Goal: Information Seeking & Learning: Learn about a topic

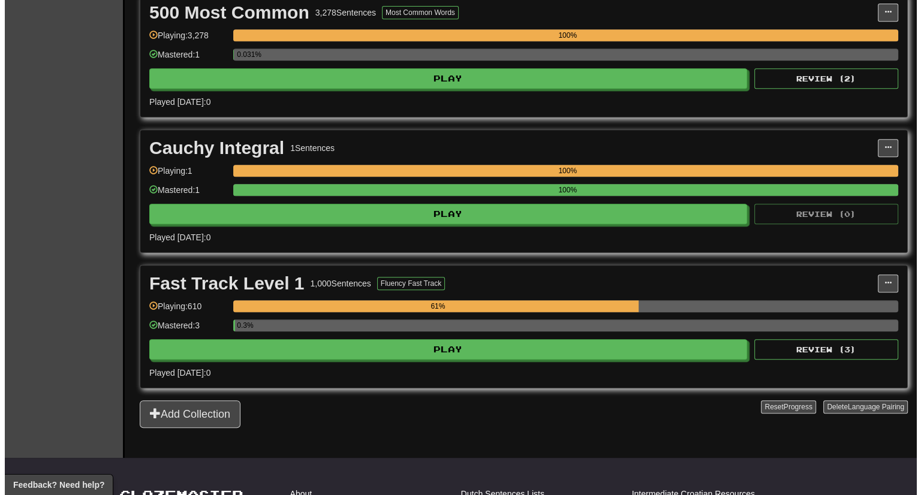
scroll to position [554, 0]
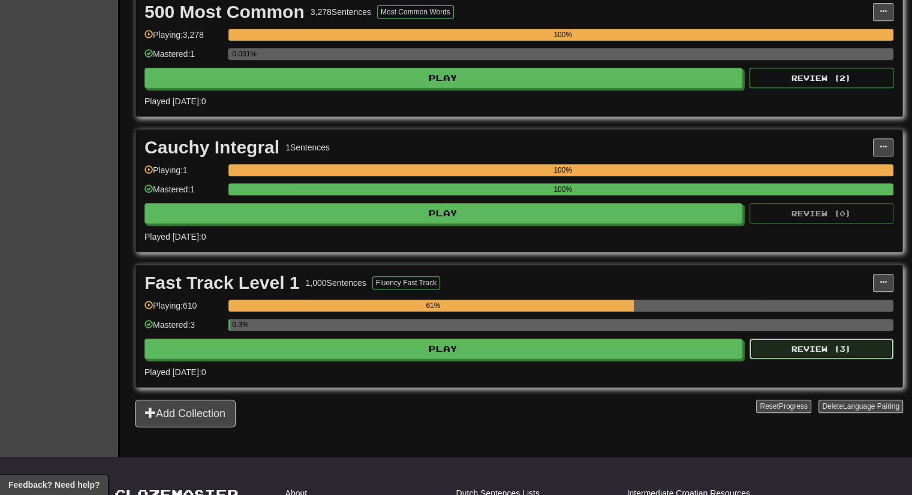
click at [810, 347] on button "Review ( 3 )" at bounding box center [822, 349] width 144 height 20
select select "***"
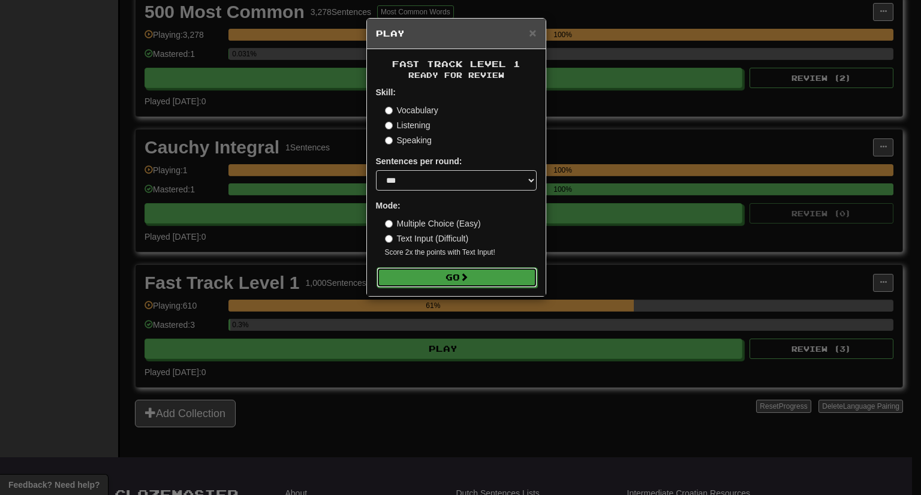
click at [501, 272] on button "Go" at bounding box center [457, 278] width 161 height 20
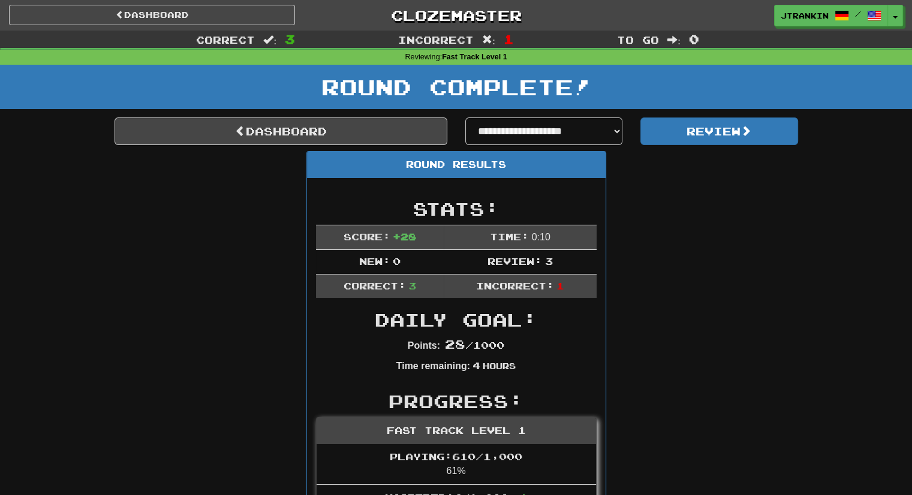
click at [676, 141] on button "Review" at bounding box center [720, 132] width 158 height 28
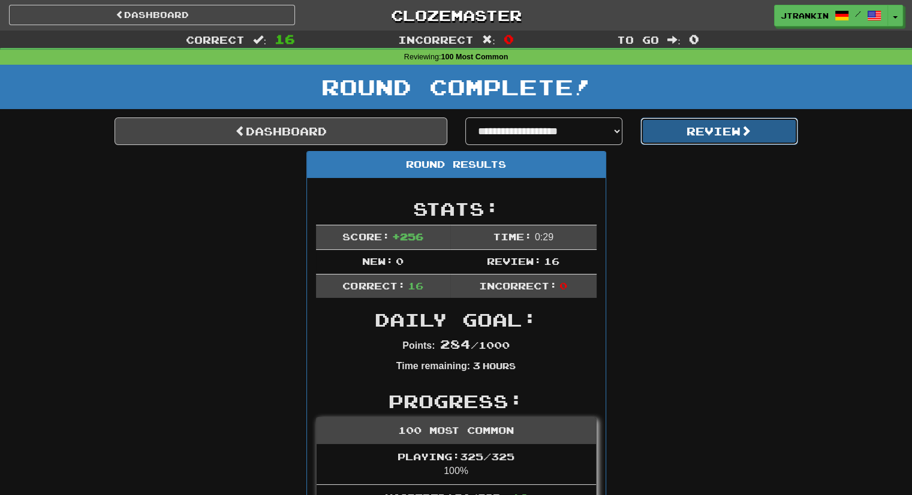
click at [763, 122] on button "Review" at bounding box center [720, 132] width 158 height 28
click at [752, 125] on span at bounding box center [746, 130] width 11 height 11
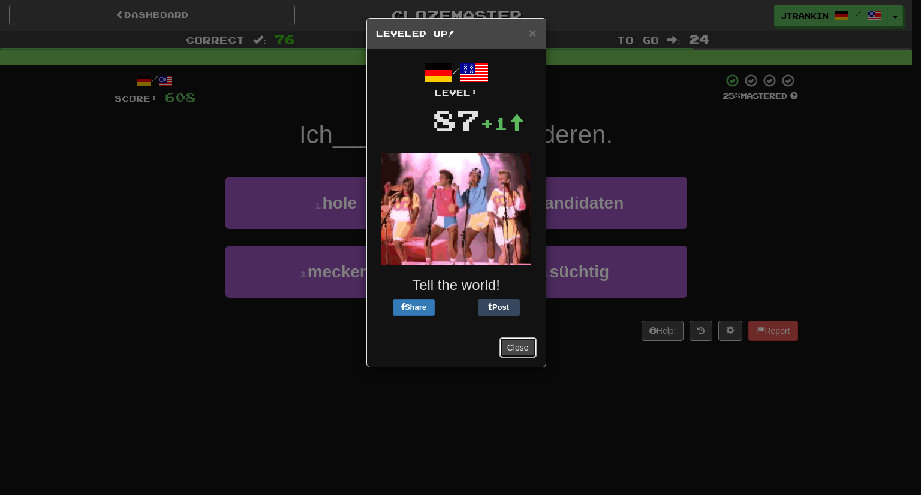
click at [527, 357] on button "Close" at bounding box center [518, 348] width 37 height 20
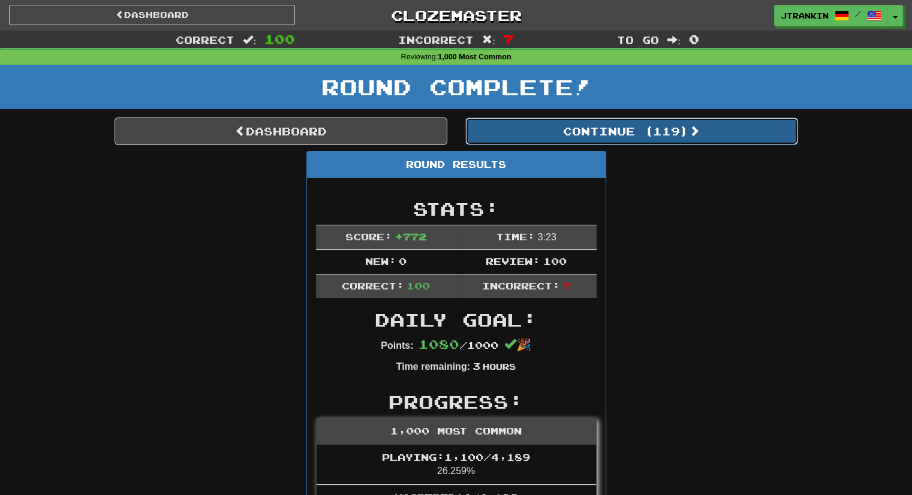
click at [735, 129] on button "Continue ( 119 )" at bounding box center [631, 132] width 333 height 28
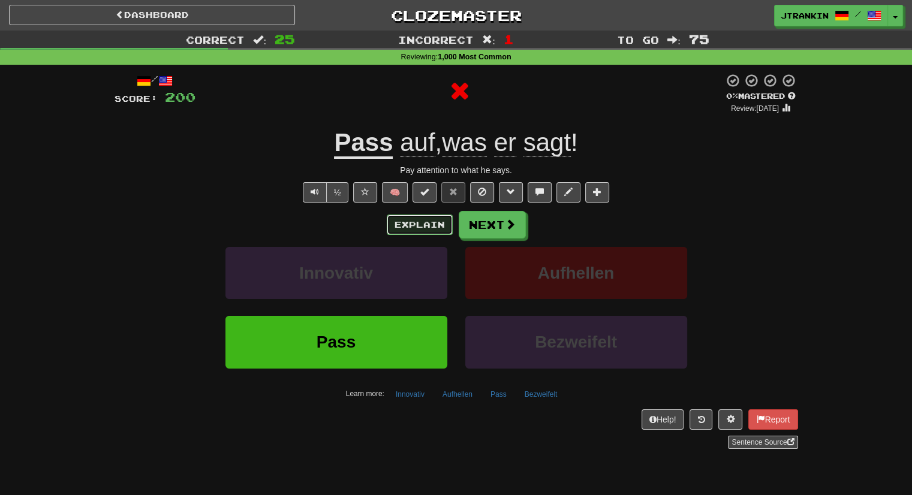
click at [434, 226] on button "Explain" at bounding box center [420, 225] width 66 height 20
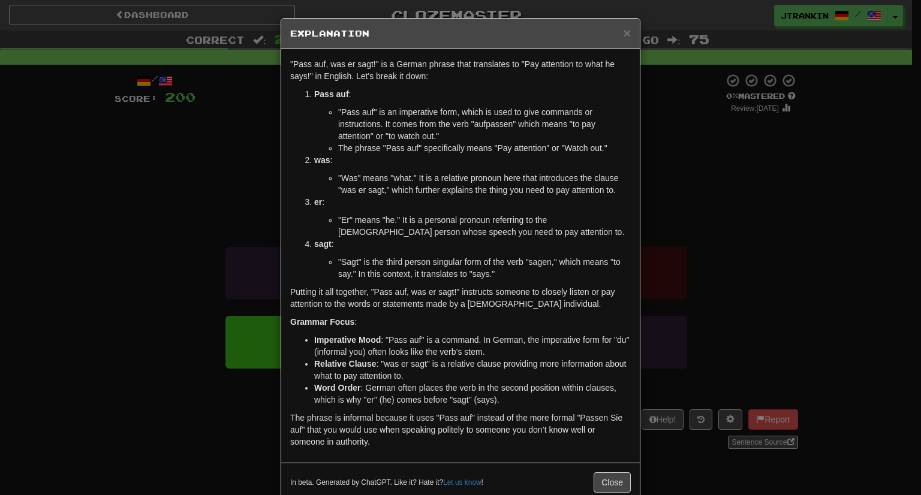
click at [662, 89] on div "× Explanation "Pass auf, was er sagt!" is a German phrase that translates to "P…" at bounding box center [460, 247] width 921 height 495
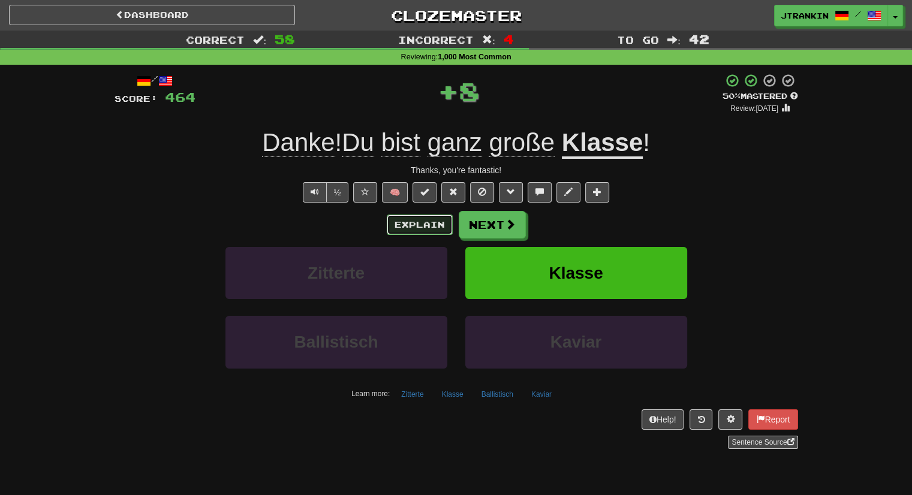
click at [427, 220] on button "Explain" at bounding box center [420, 225] width 66 height 20
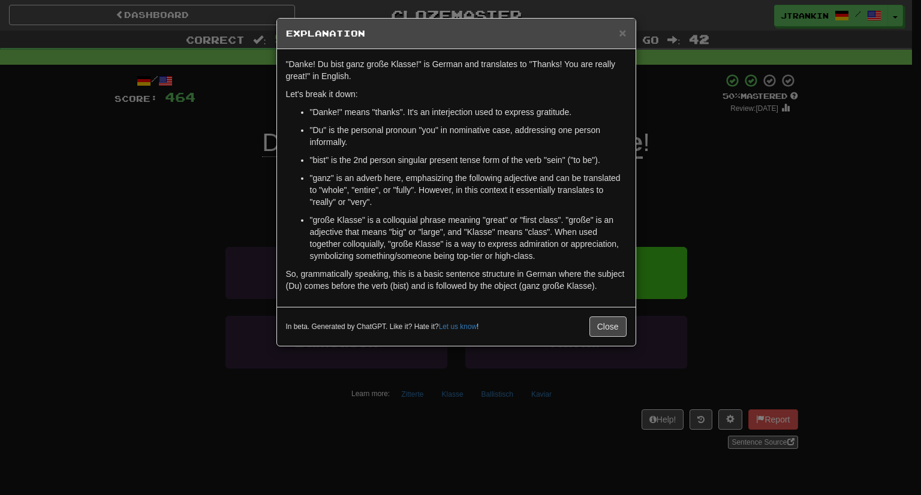
click at [783, 229] on div "× Explanation "Danke! Du bist ganz große Klasse!" is German and translates to "…" at bounding box center [460, 247] width 921 height 495
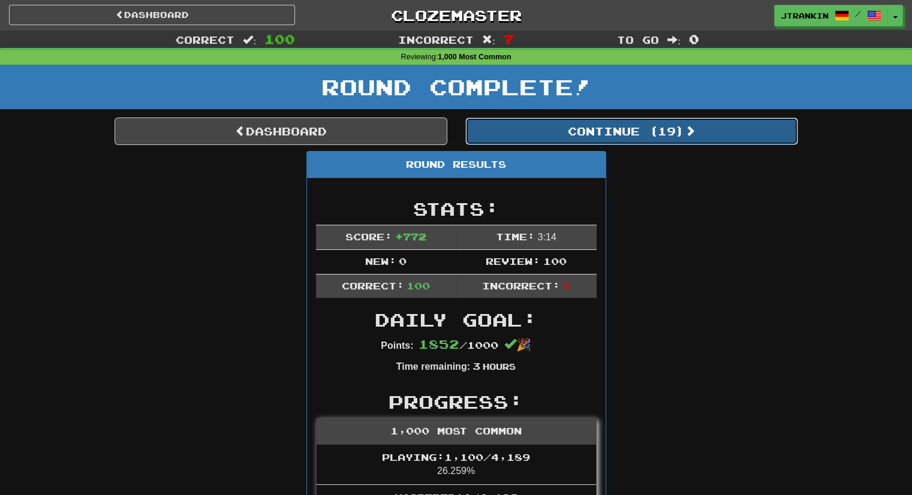
click at [751, 125] on button "Continue ( 19 )" at bounding box center [631, 132] width 333 height 28
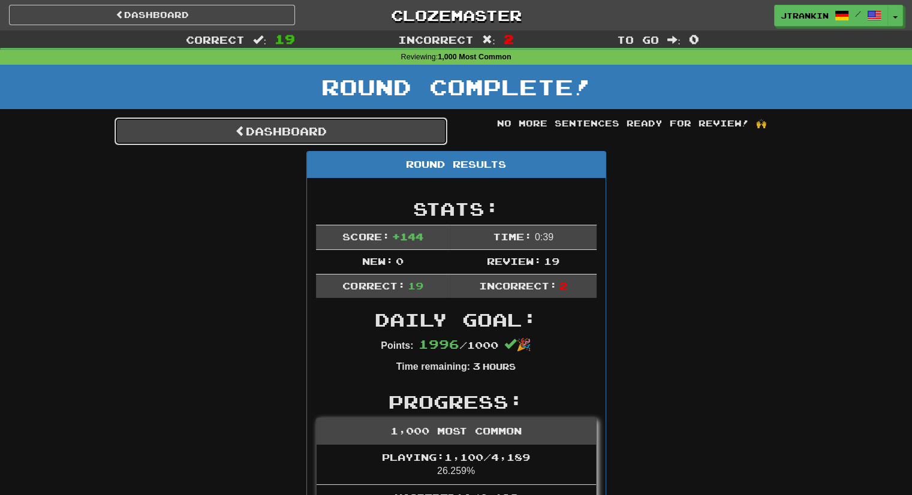
click at [428, 122] on link "Dashboard" at bounding box center [281, 132] width 333 height 28
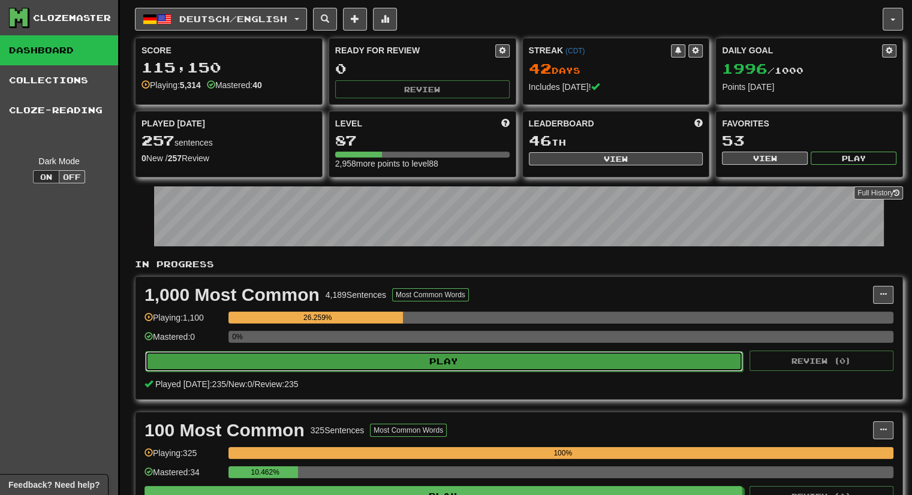
click at [484, 365] on button "Play" at bounding box center [444, 362] width 598 height 20
select select "***"
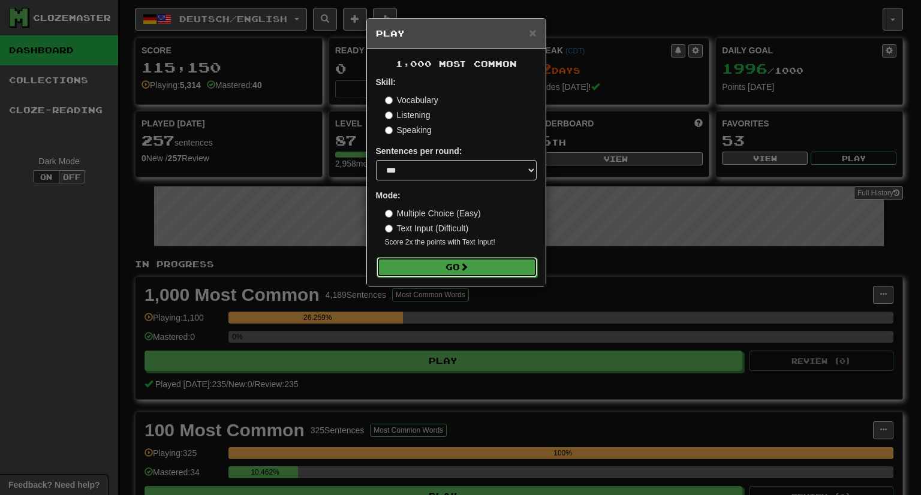
click at [490, 266] on button "Go" at bounding box center [457, 267] width 161 height 20
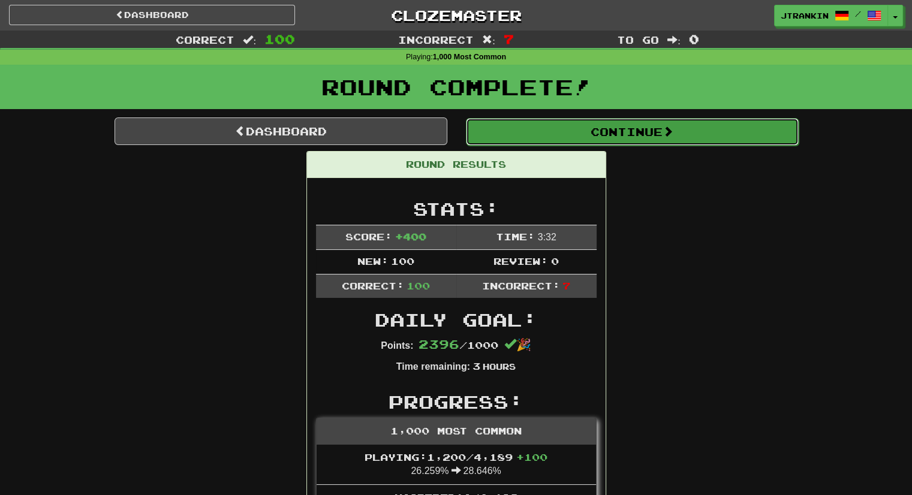
click at [585, 139] on button "Continue" at bounding box center [632, 132] width 333 height 28
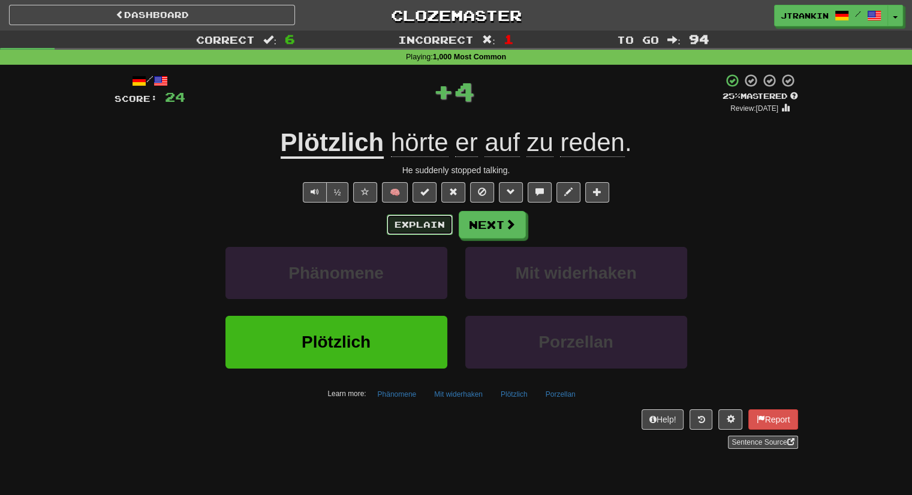
click at [415, 224] on button "Explain" at bounding box center [420, 225] width 66 height 20
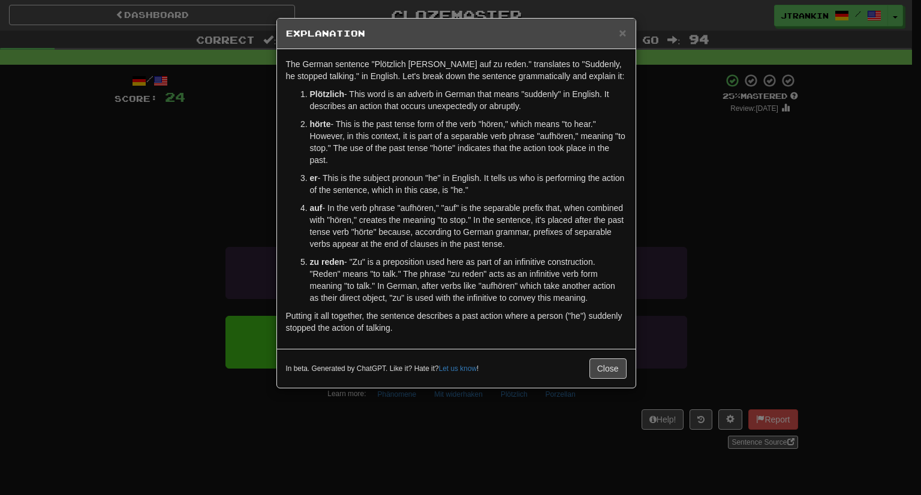
click at [630, 203] on div "The German sentence "Plötzlich hörte er auf zu reden." translates to "Suddenly,…" at bounding box center [456, 199] width 359 height 300
click at [604, 176] on p "er - This is the subject pronoun "he" in English. It tells us who is performing…" at bounding box center [468, 184] width 317 height 24
click at [899, 257] on div "× Explanation The German sentence "Plötzlich hörte er auf zu reden." translates…" at bounding box center [460, 247] width 921 height 495
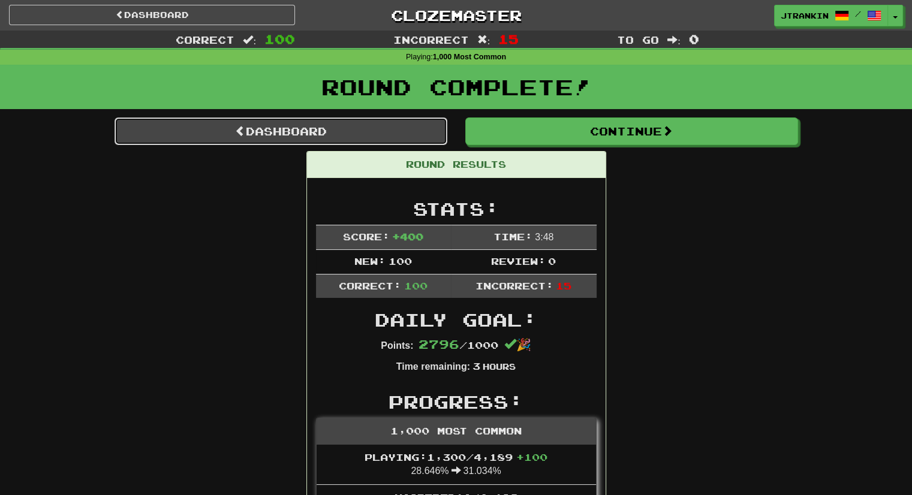
click at [446, 130] on link "Dashboard" at bounding box center [281, 132] width 333 height 28
